Goal: Task Accomplishment & Management: Use online tool/utility

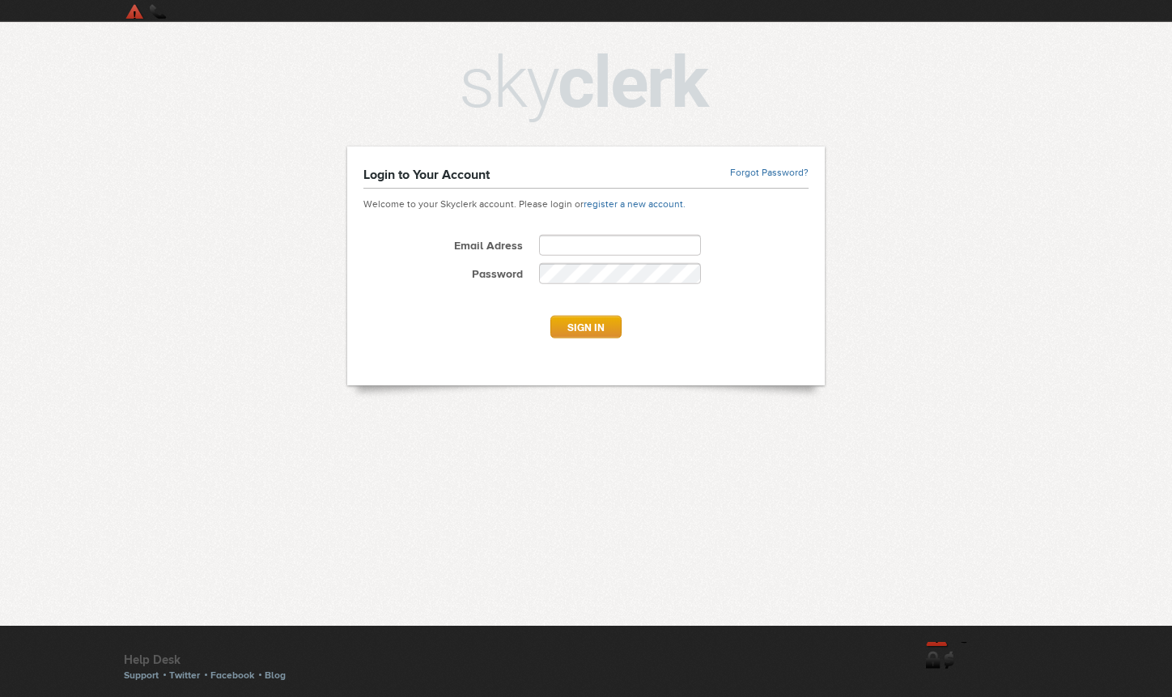
click at [558, 241] on input "Email Adress" at bounding box center [620, 245] width 162 height 21
type input "**********"
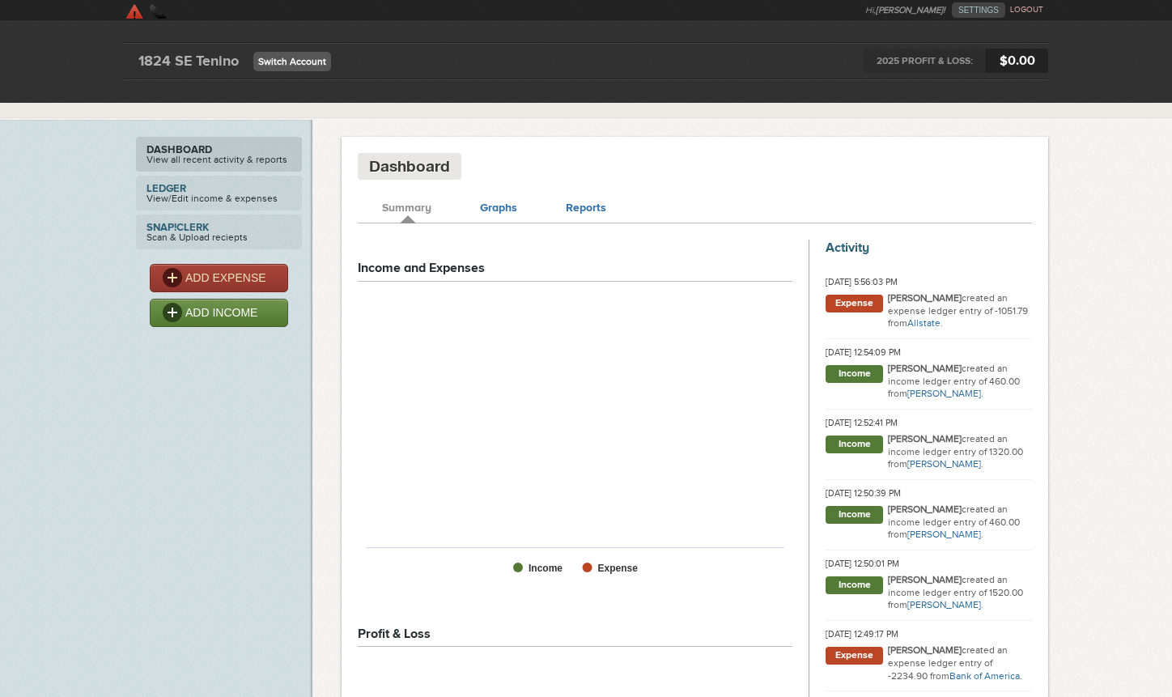
click at [270, 53] on link "Switch Account" at bounding box center [292, 61] width 78 height 19
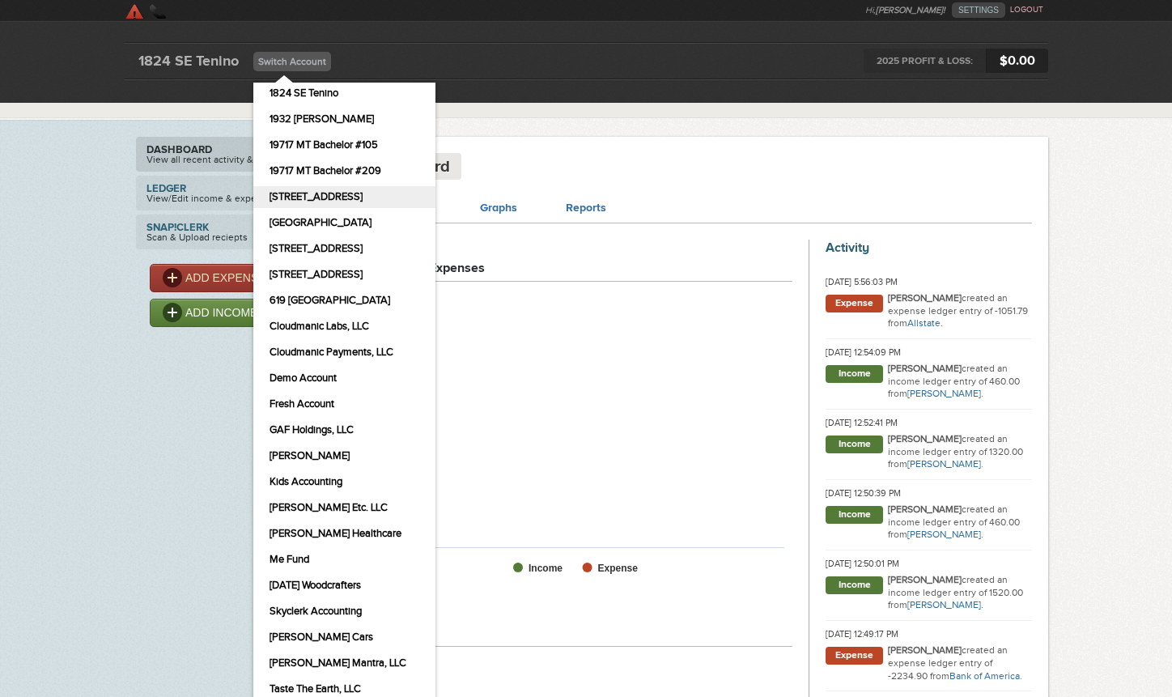
click at [335, 197] on link "[STREET_ADDRESS]" at bounding box center [344, 197] width 182 height 22
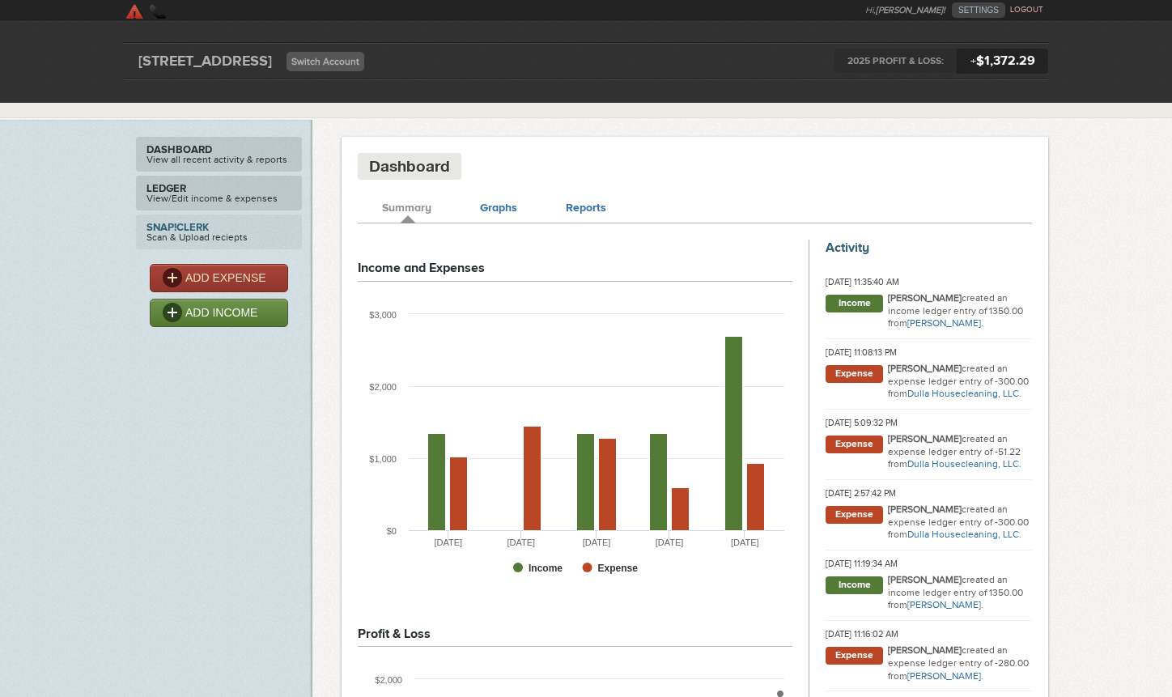
click at [247, 194] on link "Ledger View/Edit income & expenses" at bounding box center [219, 193] width 166 height 35
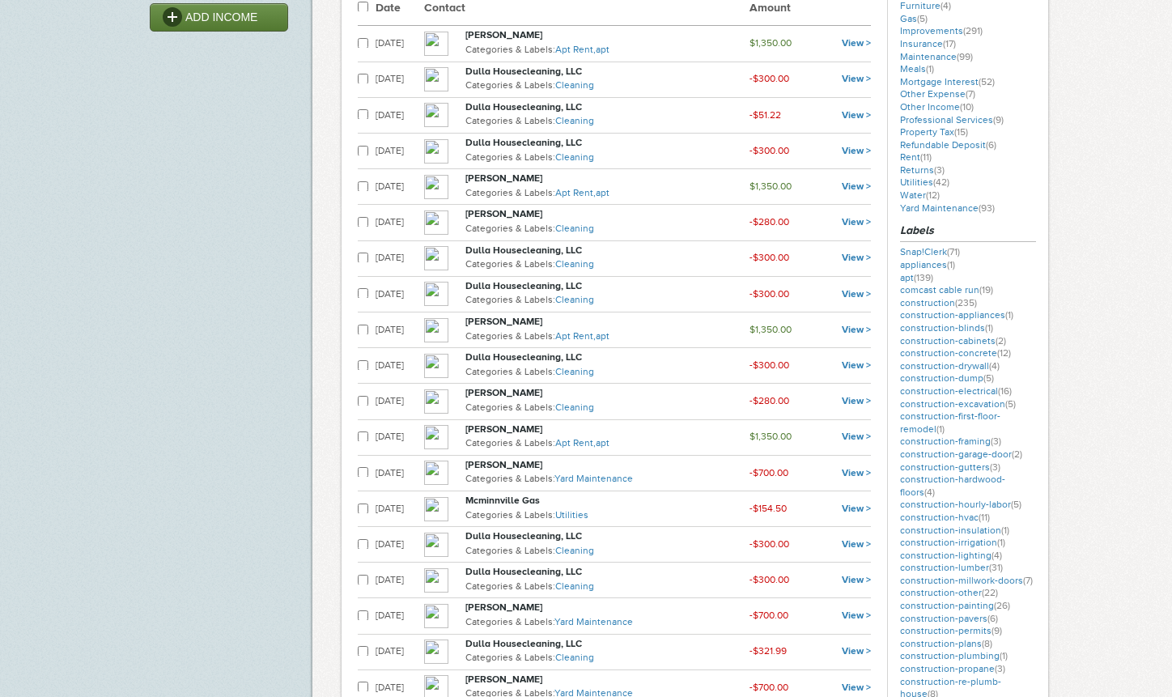
scroll to position [299, 0]
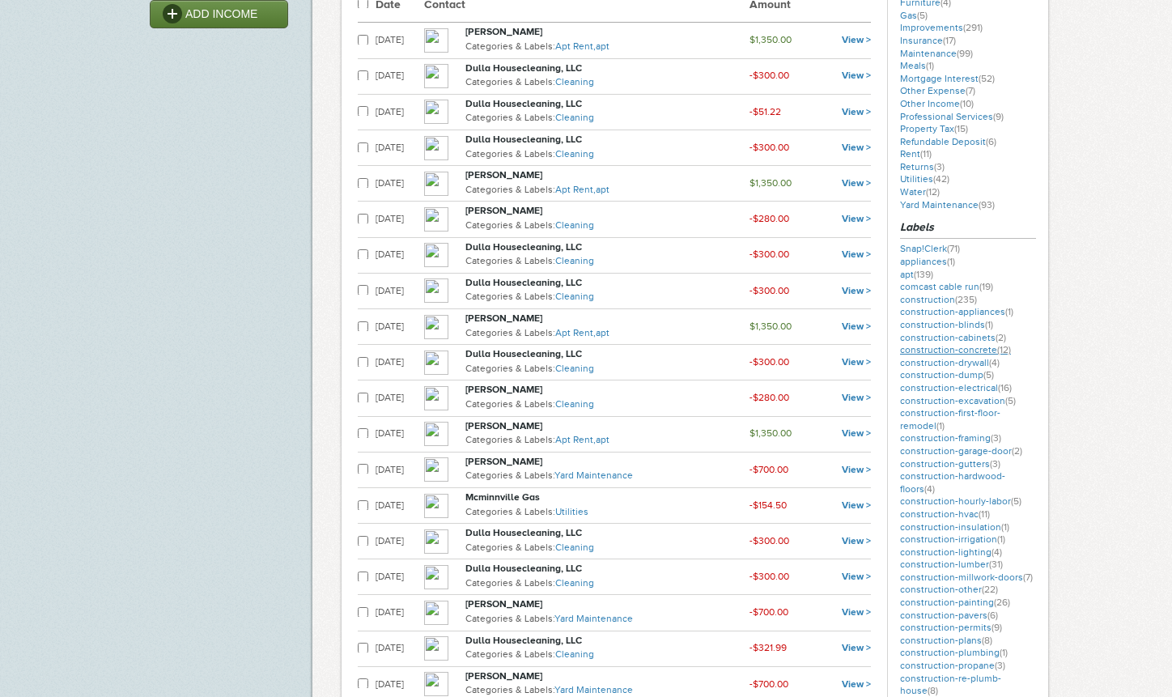
click at [953, 349] on link "construction-concrete (12)" at bounding box center [955, 349] width 111 height 11
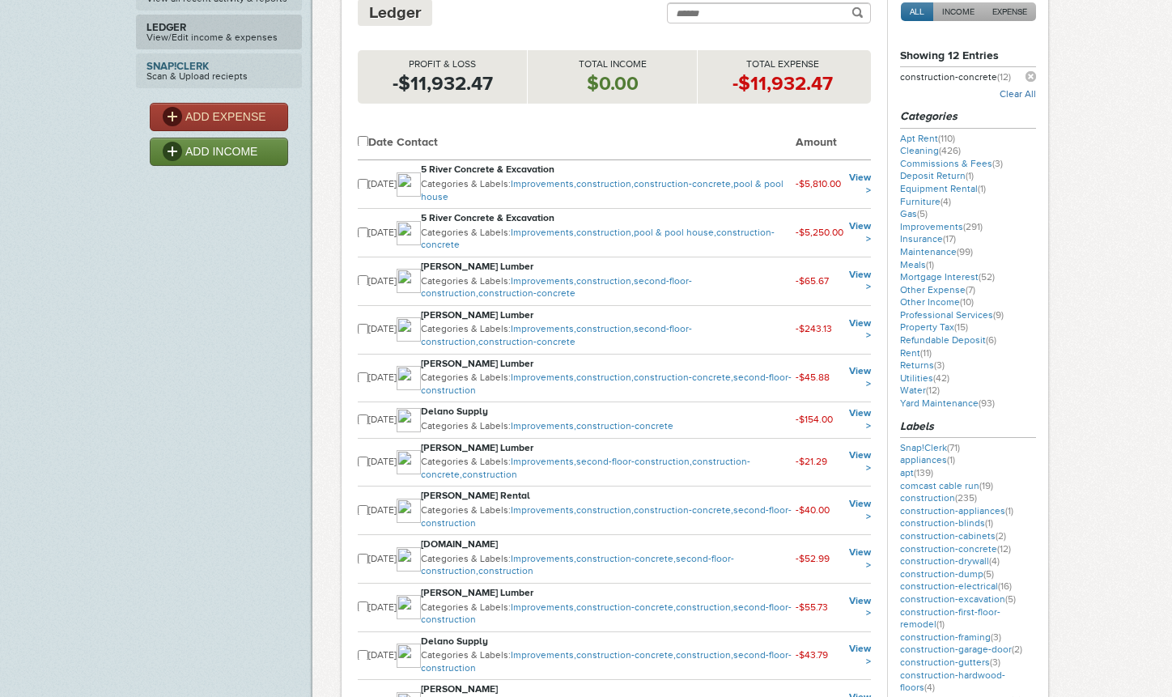
scroll to position [153, 0]
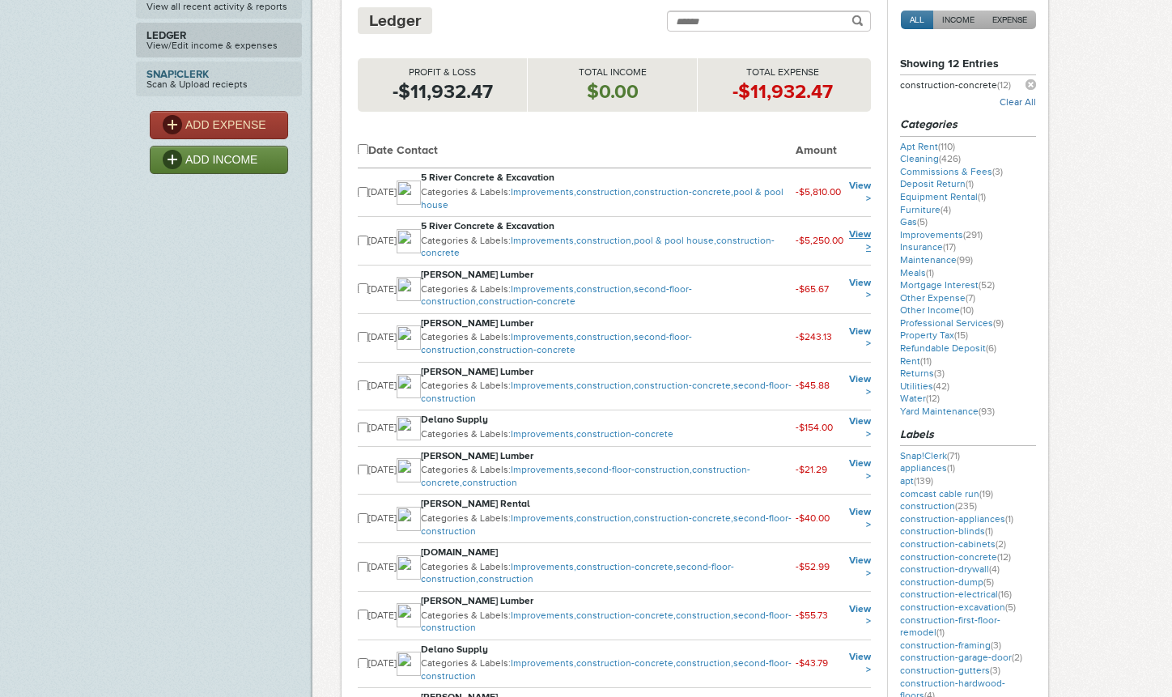
click at [855, 232] on link "View >" at bounding box center [860, 240] width 22 height 24
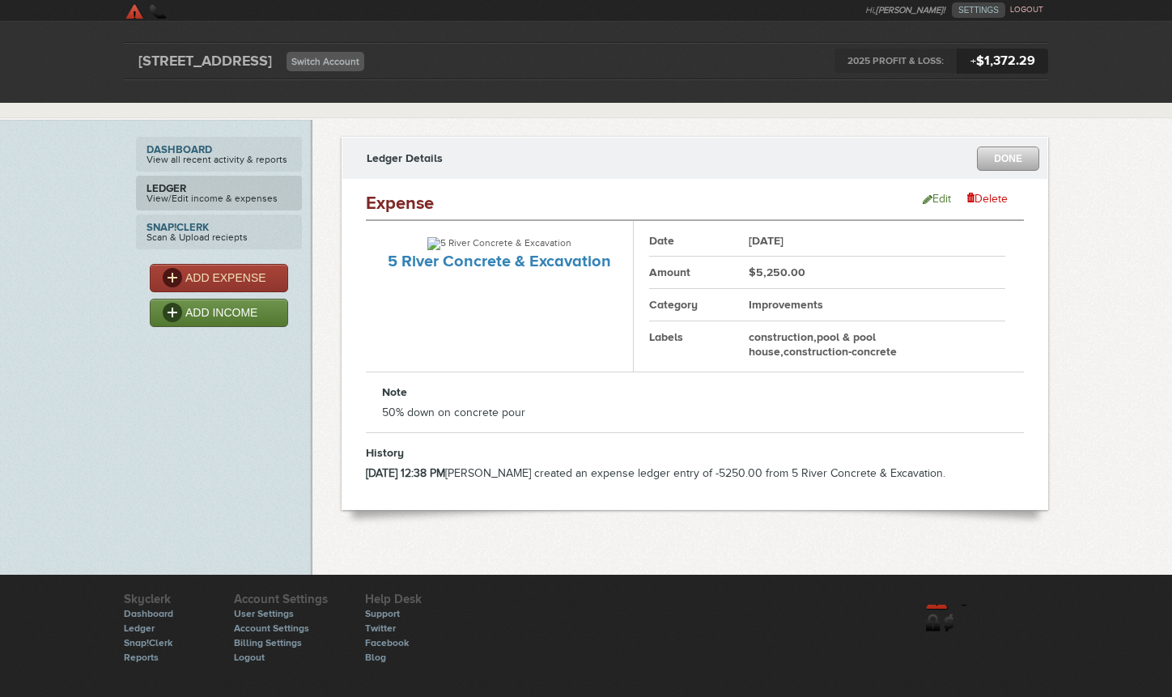
click at [1004, 154] on link "DONE" at bounding box center [1008, 158] width 62 height 24
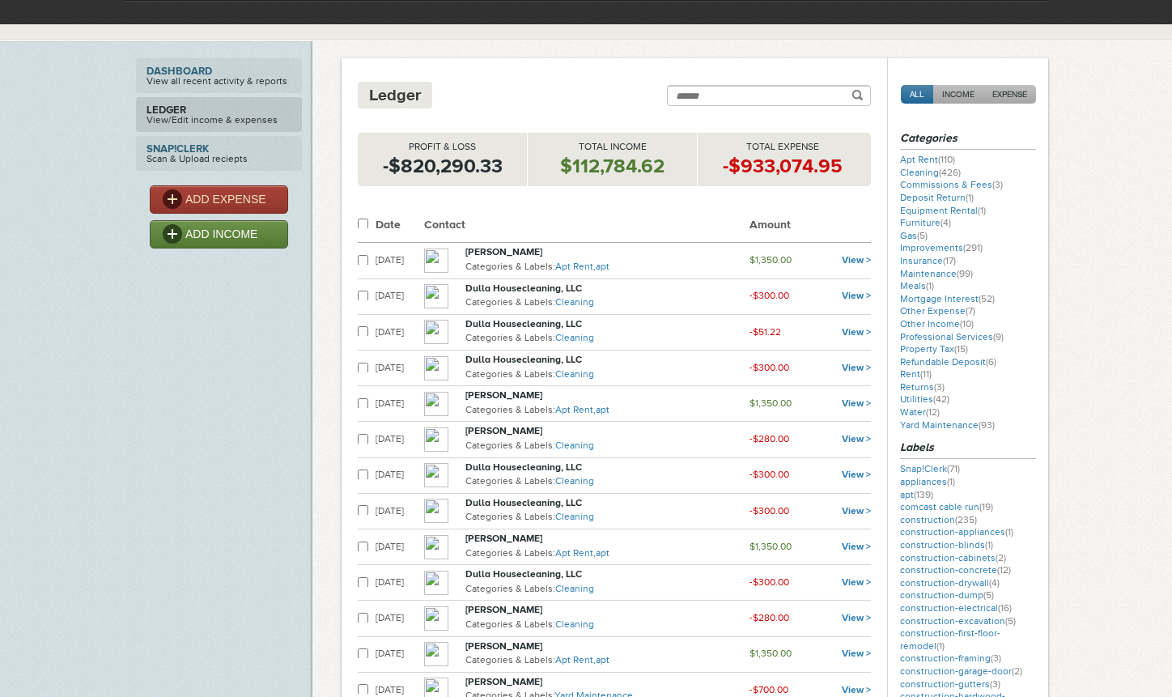
scroll to position [99, 0]
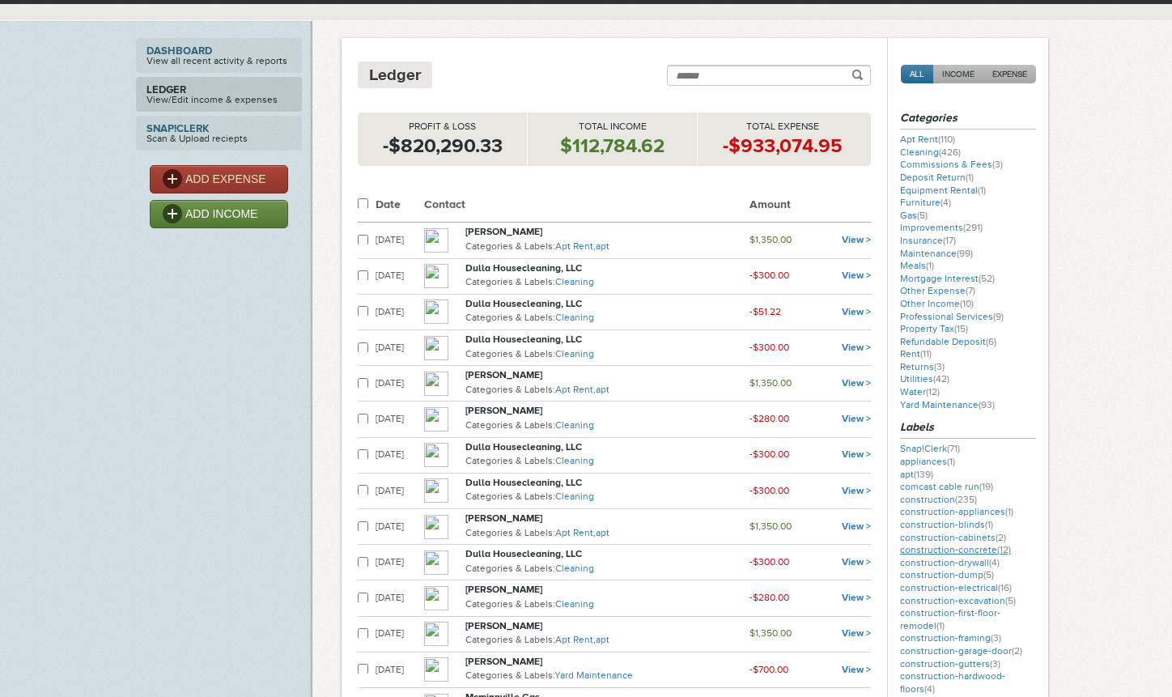
click at [970, 548] on link "construction-concrete (12)" at bounding box center [955, 549] width 111 height 11
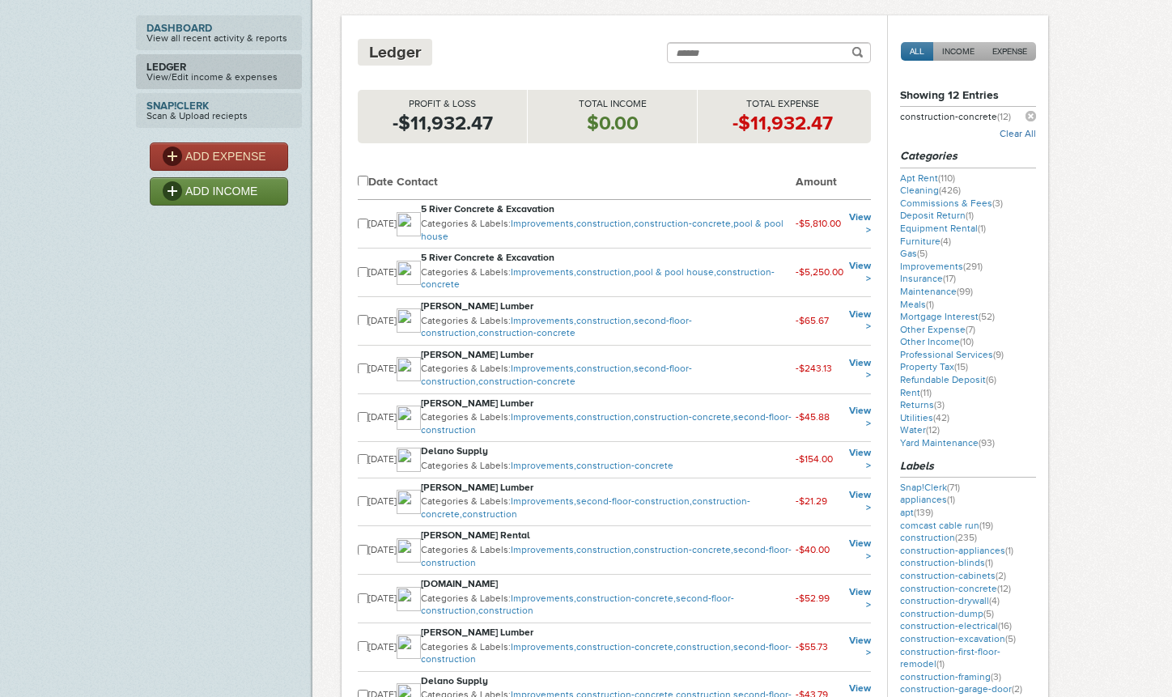
scroll to position [100, 0]
